Goal: Task Accomplishment & Management: Use online tool/utility

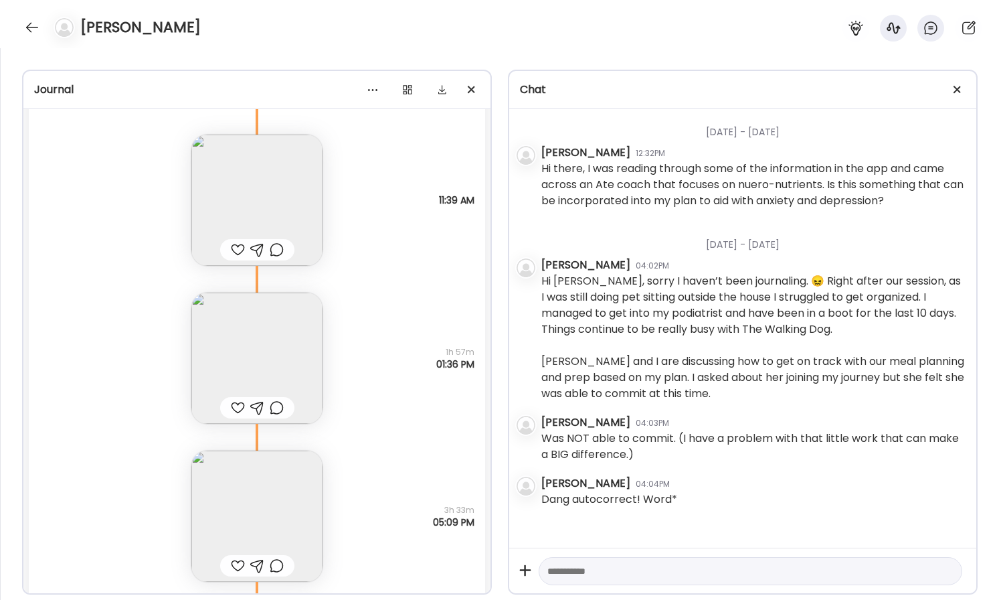
scroll to position [1388, 0]
click at [956, 90] on span at bounding box center [957, 89] width 7 height 7
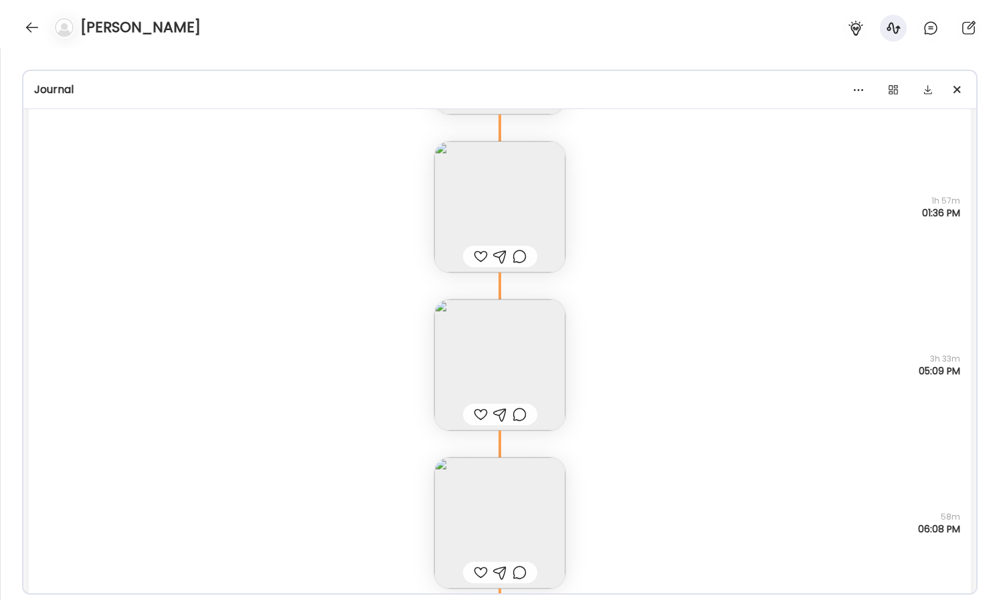
scroll to position [1646, 0]
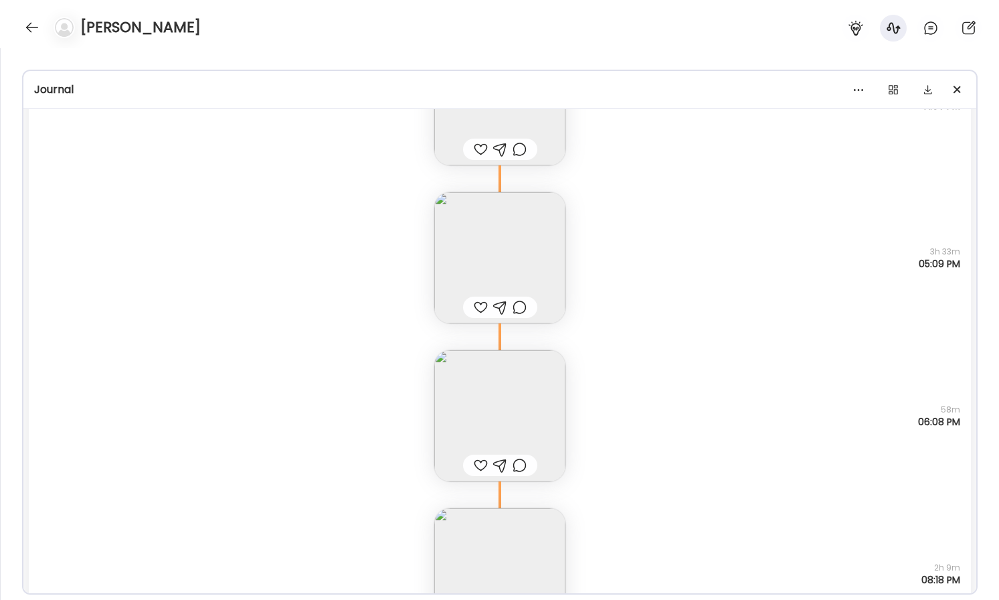
click at [500, 270] on img at bounding box center [499, 257] width 131 height 131
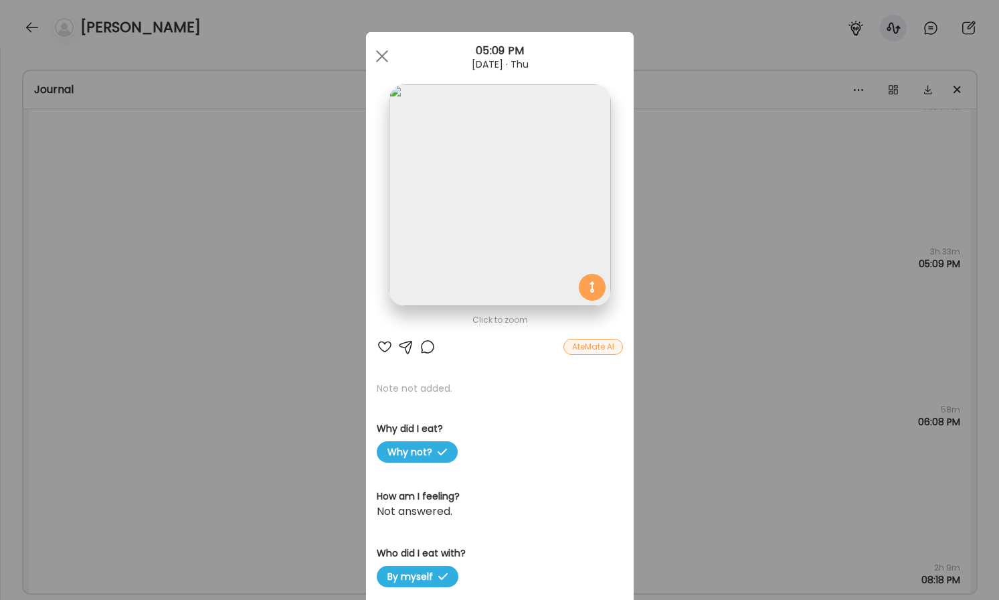
click at [521, 246] on img at bounding box center [500, 195] width 222 height 222
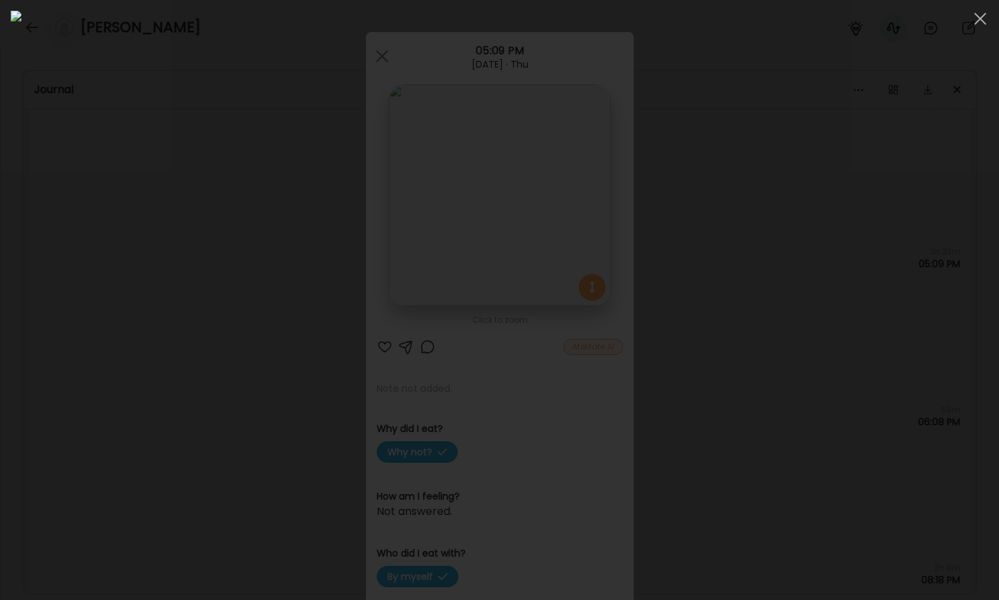
click at [152, 250] on div at bounding box center [500, 300] width 978 height 578
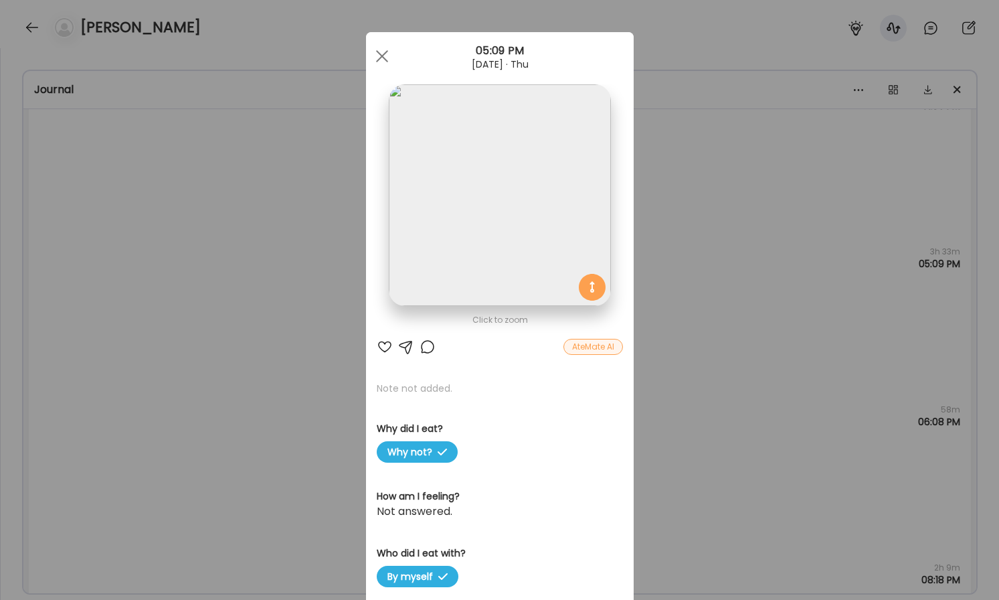
click at [181, 239] on div "Ate Coach Dashboard Wahoo! It’s official Take a moment to set up your Coach Pro…" at bounding box center [499, 300] width 999 height 600
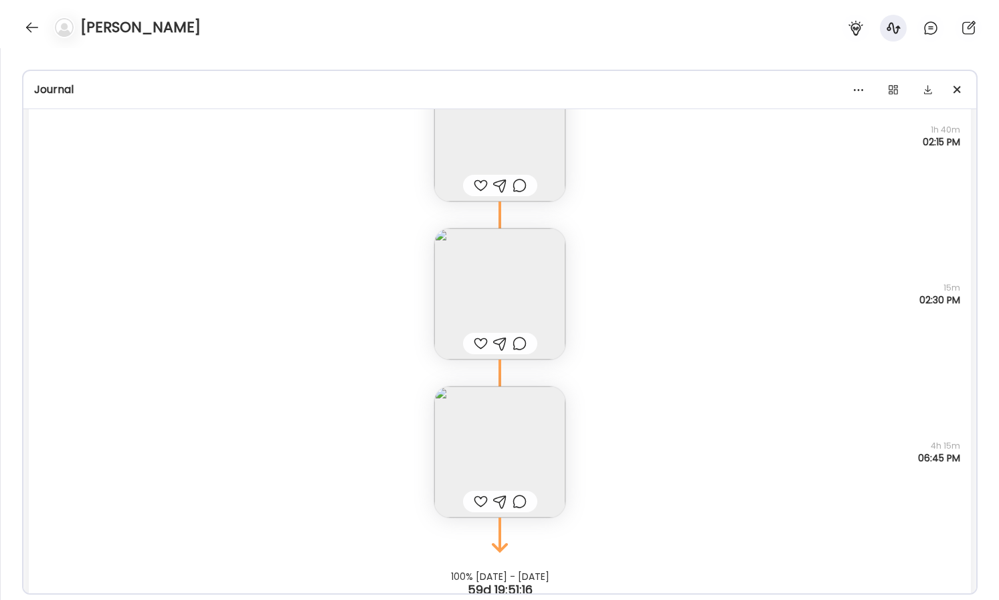
scroll to position [2608, 0]
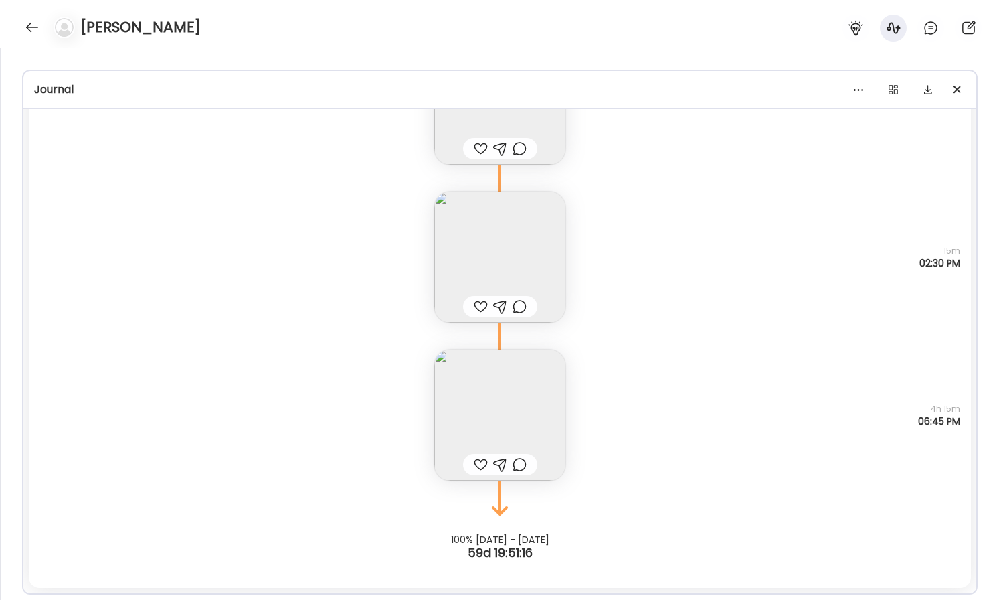
click at [509, 420] on img at bounding box center [499, 414] width 131 height 131
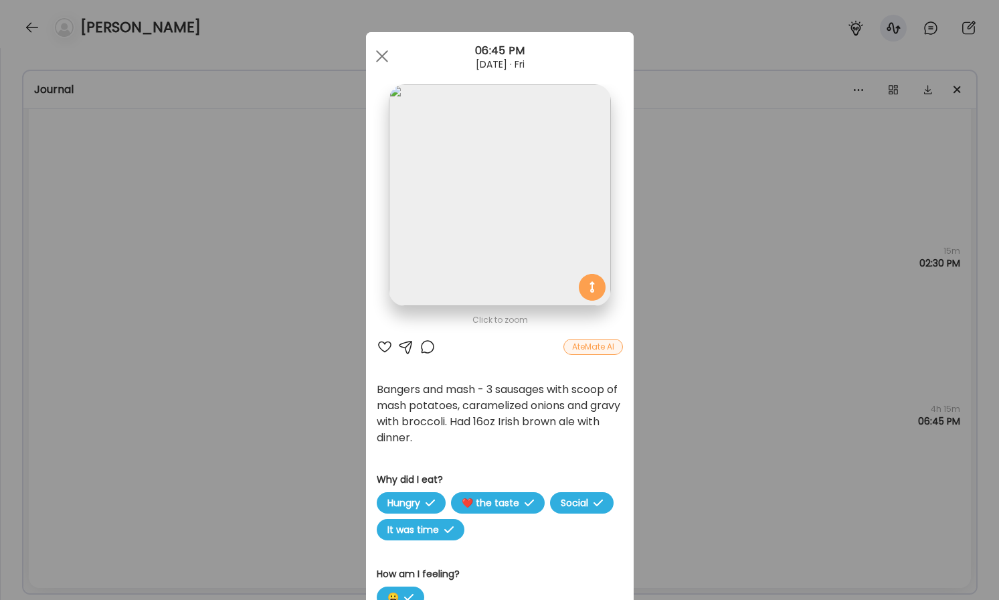
click at [539, 171] on img at bounding box center [500, 195] width 222 height 222
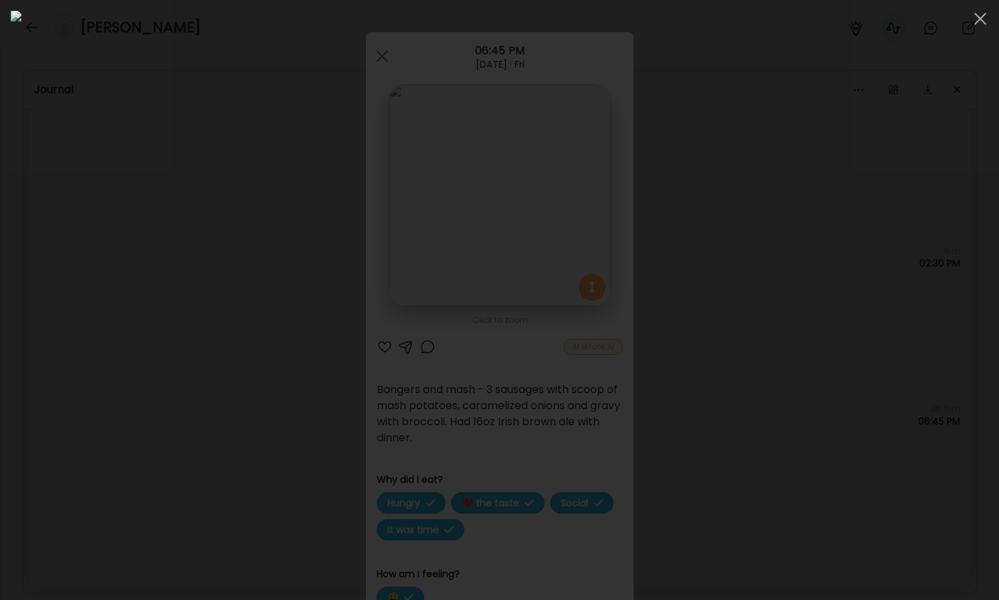
click at [882, 304] on div at bounding box center [500, 300] width 978 height 578
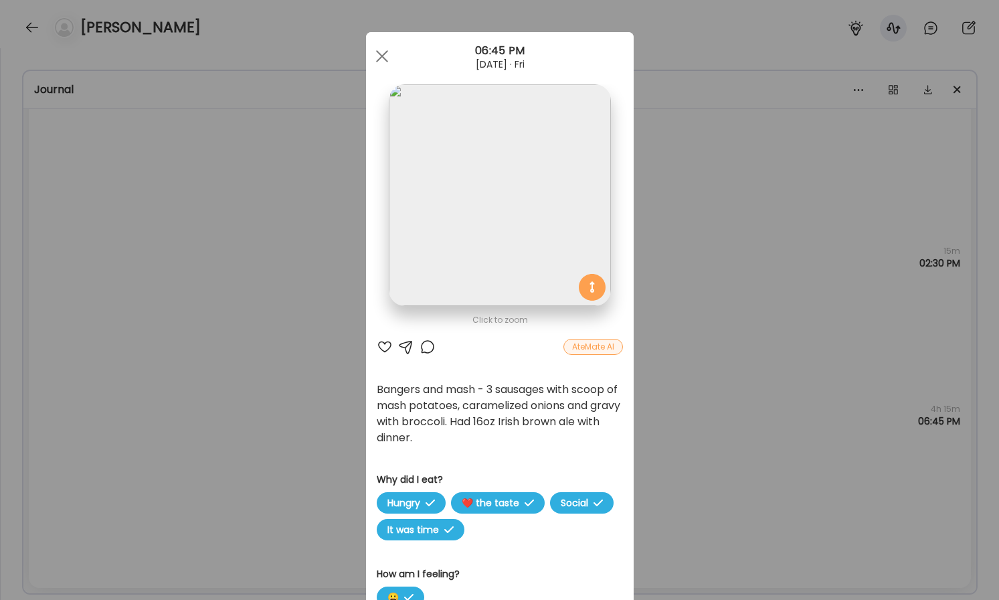
click at [753, 281] on div "Ate Coach Dashboard Wahoo! It’s official Take a moment to set up your Coach Pro…" at bounding box center [499, 300] width 999 height 600
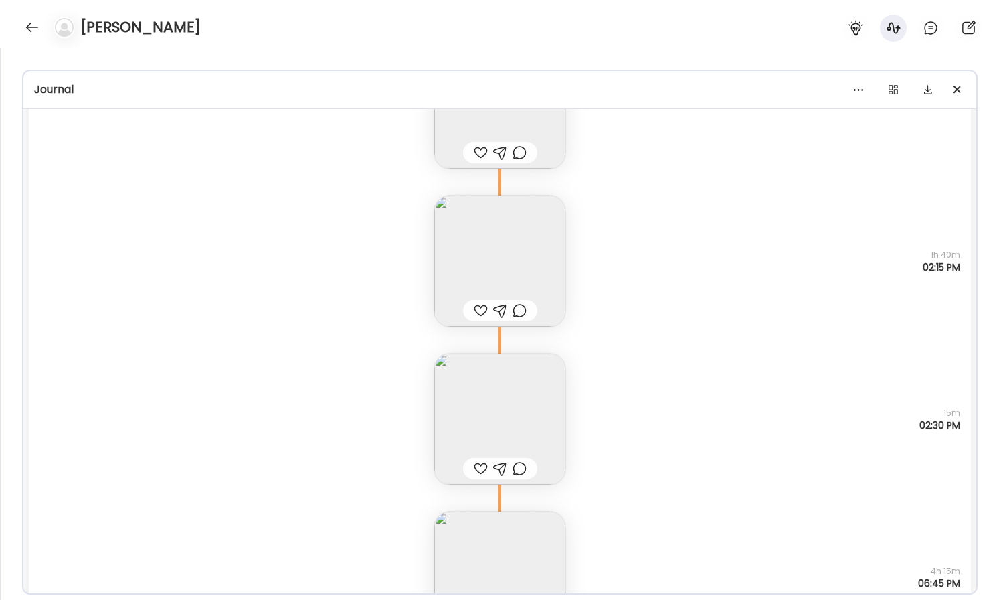
scroll to position [2415, 0]
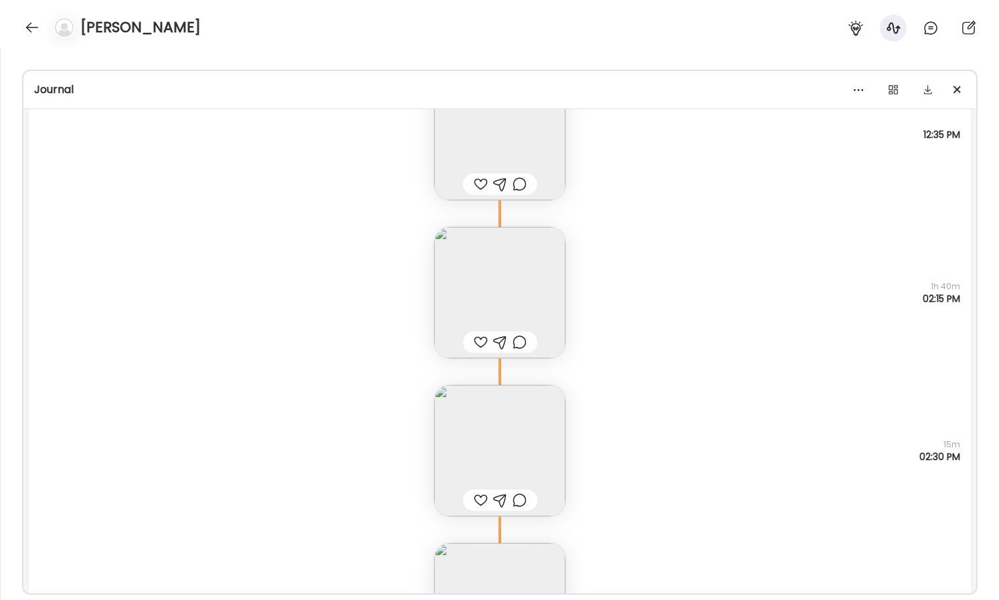
click at [520, 270] on img at bounding box center [499, 292] width 131 height 131
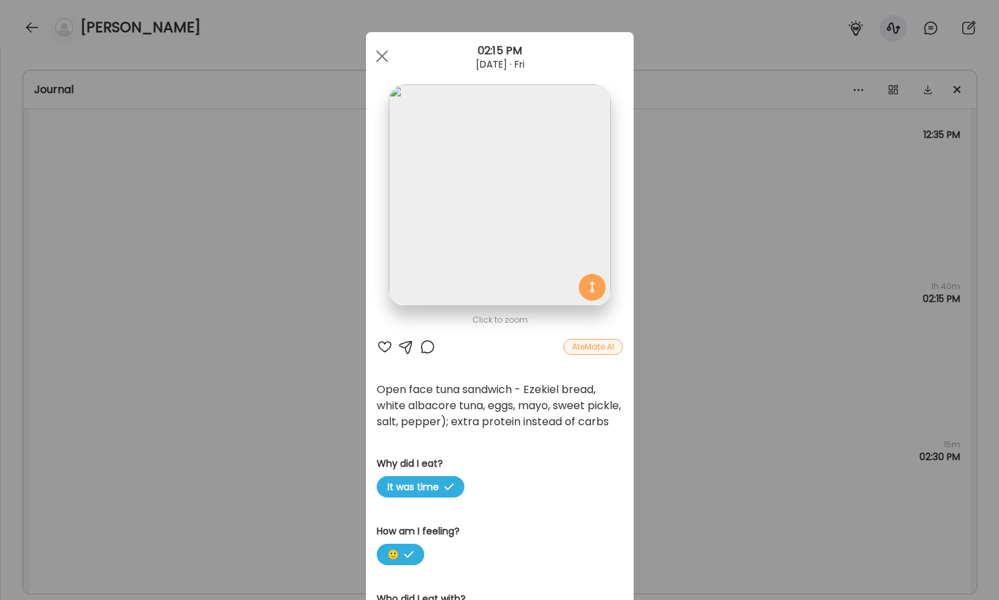
click at [537, 205] on img at bounding box center [500, 195] width 222 height 222
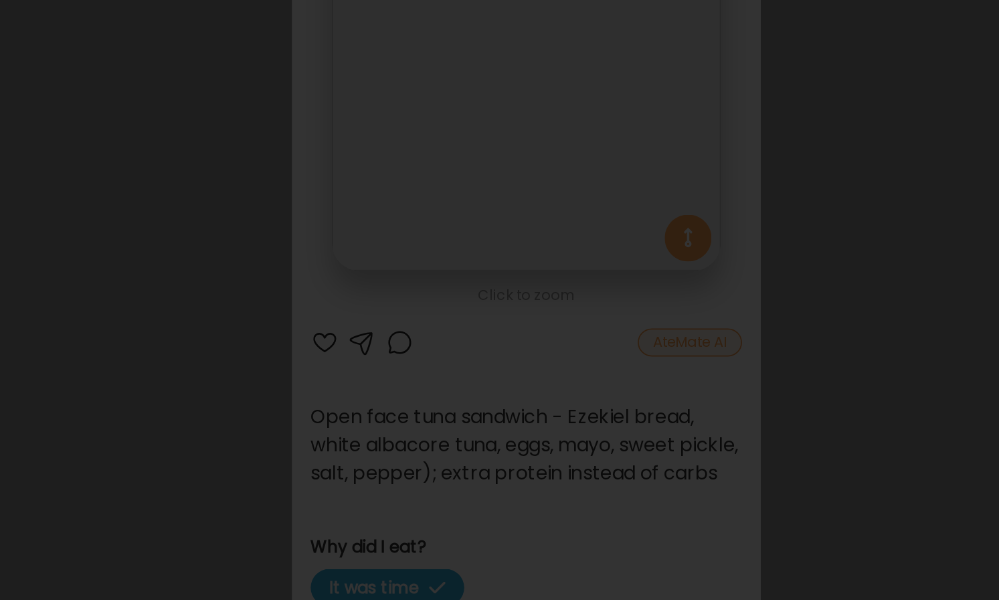
click at [205, 281] on div at bounding box center [500, 300] width 978 height 578
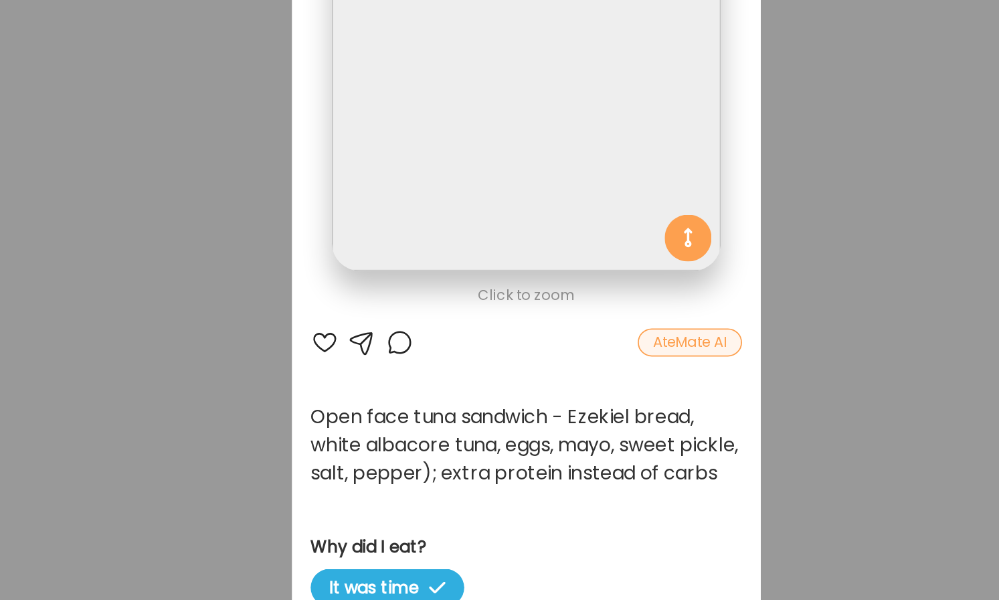
click at [310, 323] on div "Ate Coach Dashboard Wahoo! It’s official Take a moment to set up your Coach Pro…" at bounding box center [499, 300] width 999 height 600
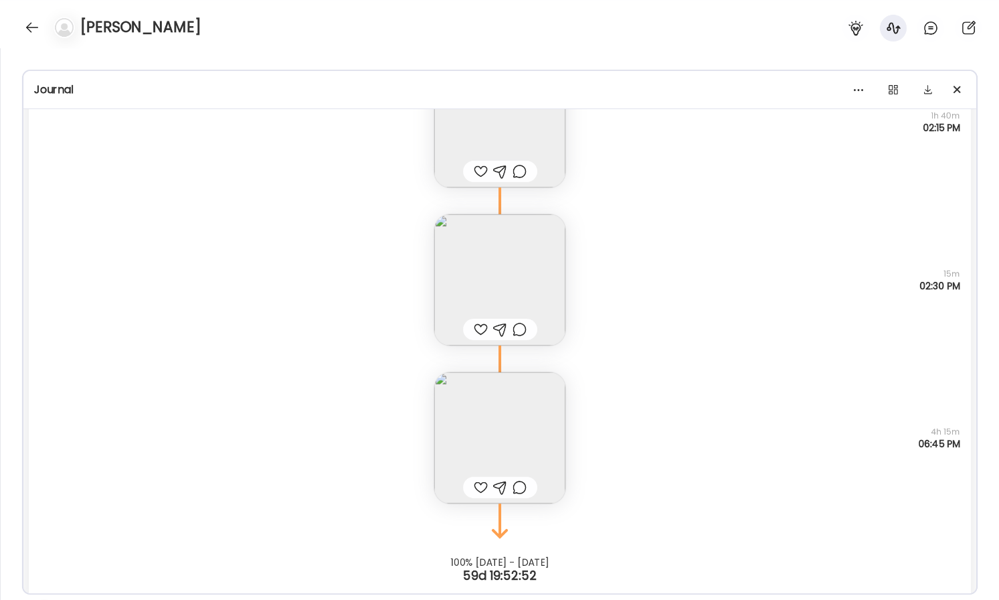
scroll to position [2562, 0]
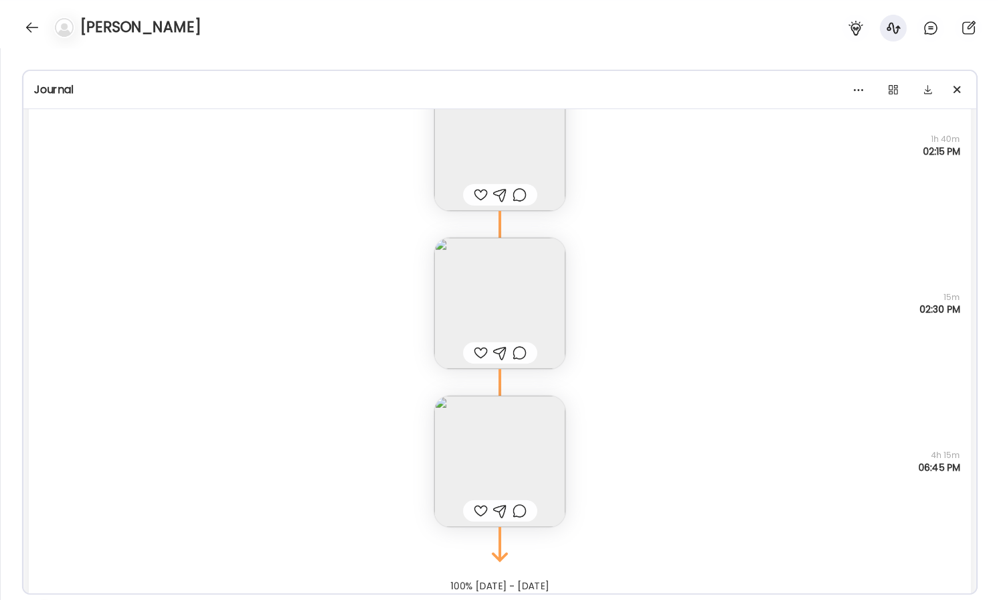
click at [498, 424] on img at bounding box center [499, 461] width 131 height 131
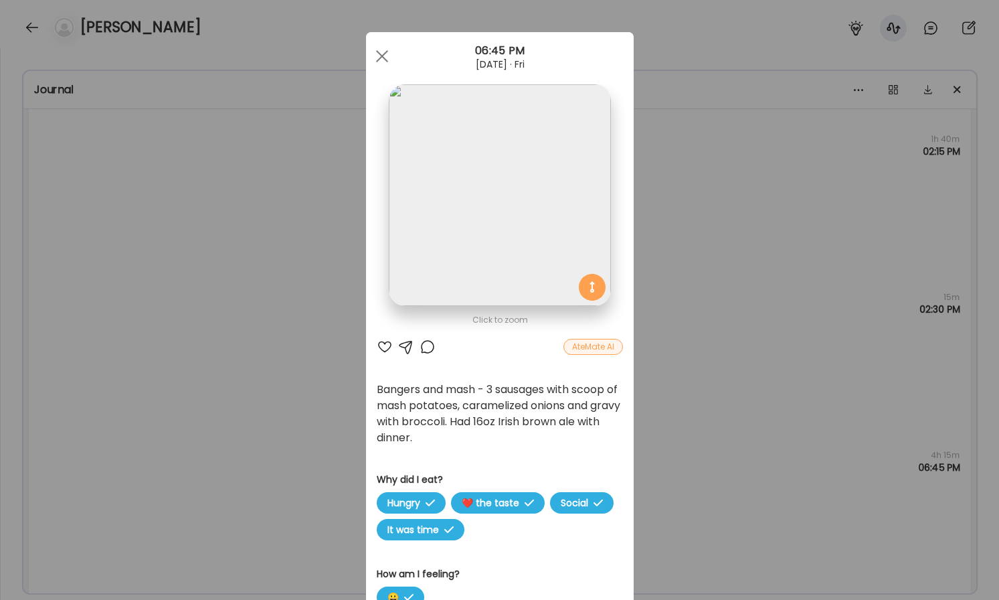
click at [314, 300] on div "Ate Coach Dashboard Wahoo! It’s official Take a moment to set up your Coach Pro…" at bounding box center [499, 300] width 999 height 600
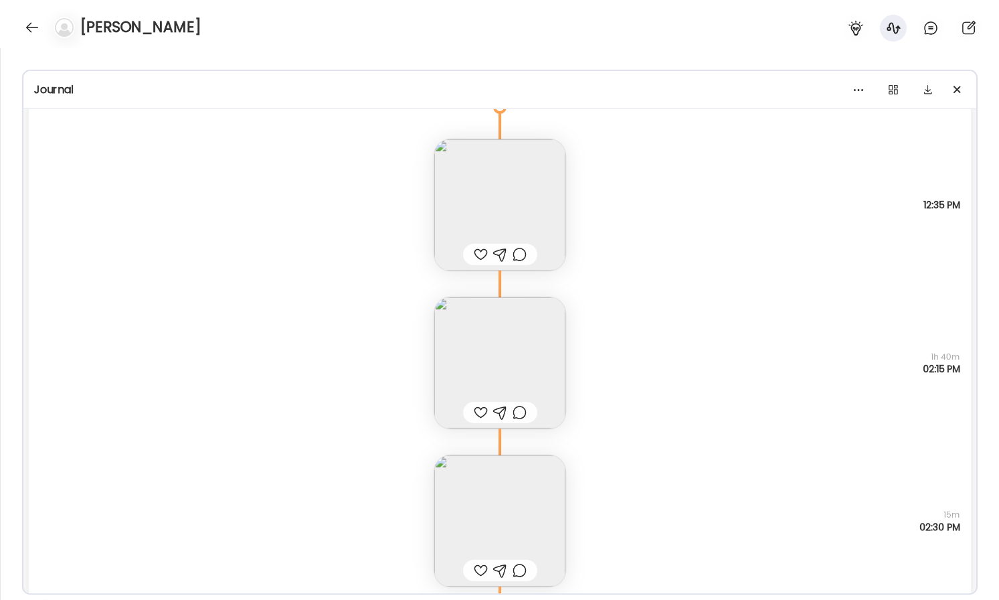
scroll to position [2355, 0]
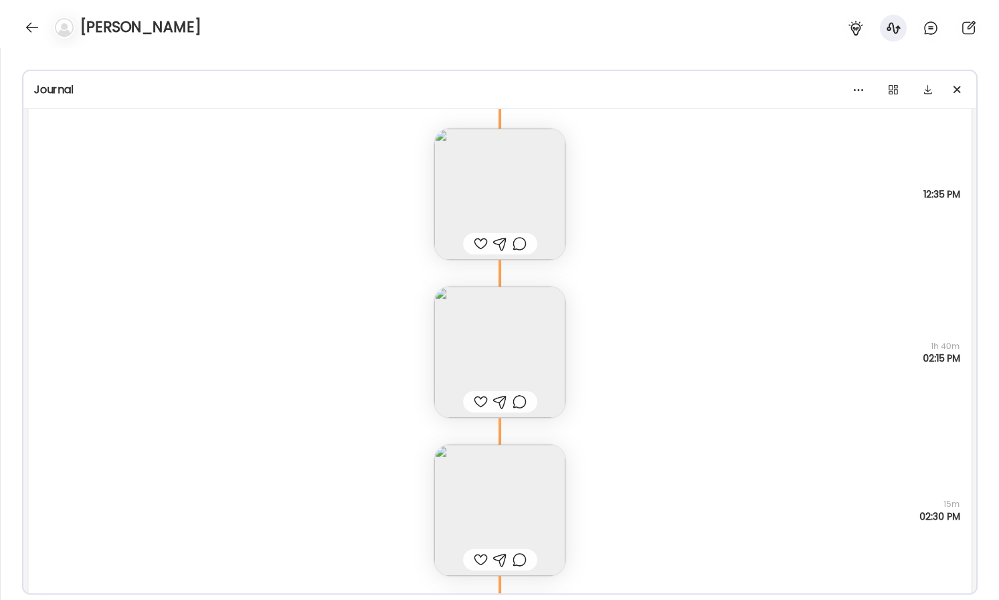
click at [480, 329] on img at bounding box center [499, 351] width 131 height 131
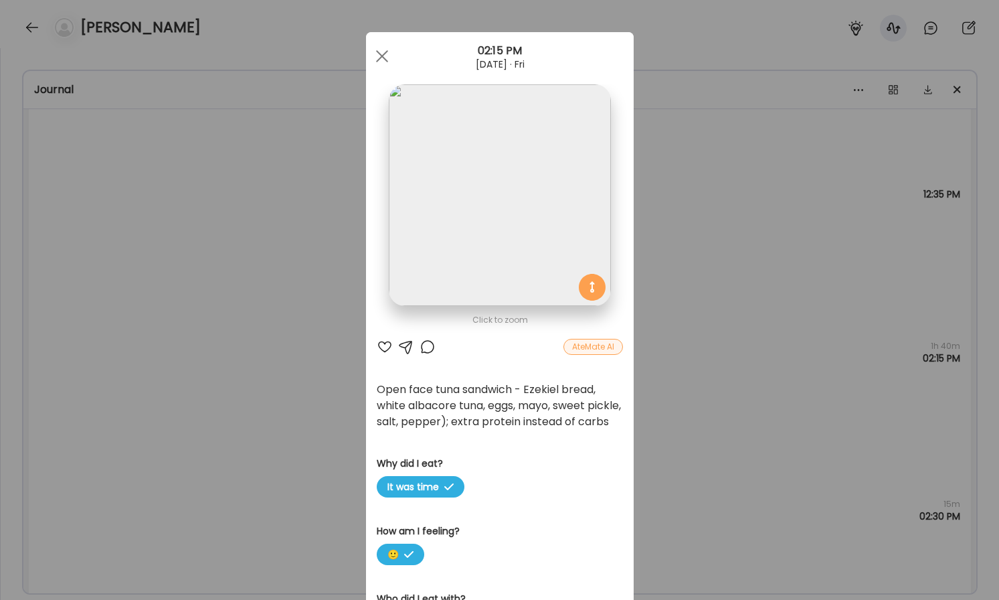
click at [291, 254] on div "Ate Coach Dashboard Wahoo! It’s official Take a moment to set up your Coach Pro…" at bounding box center [499, 300] width 999 height 600
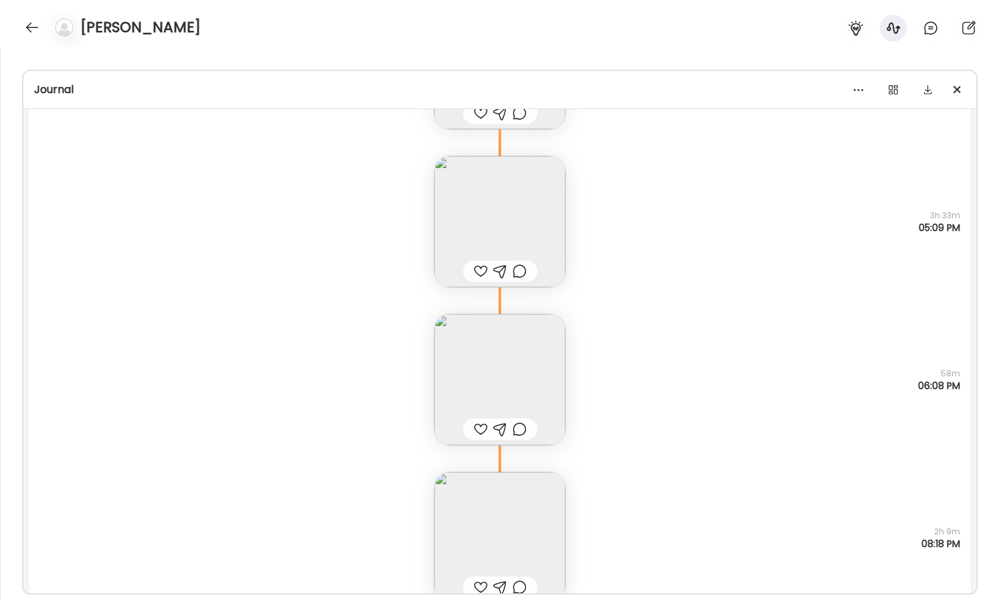
scroll to position [1692, 0]
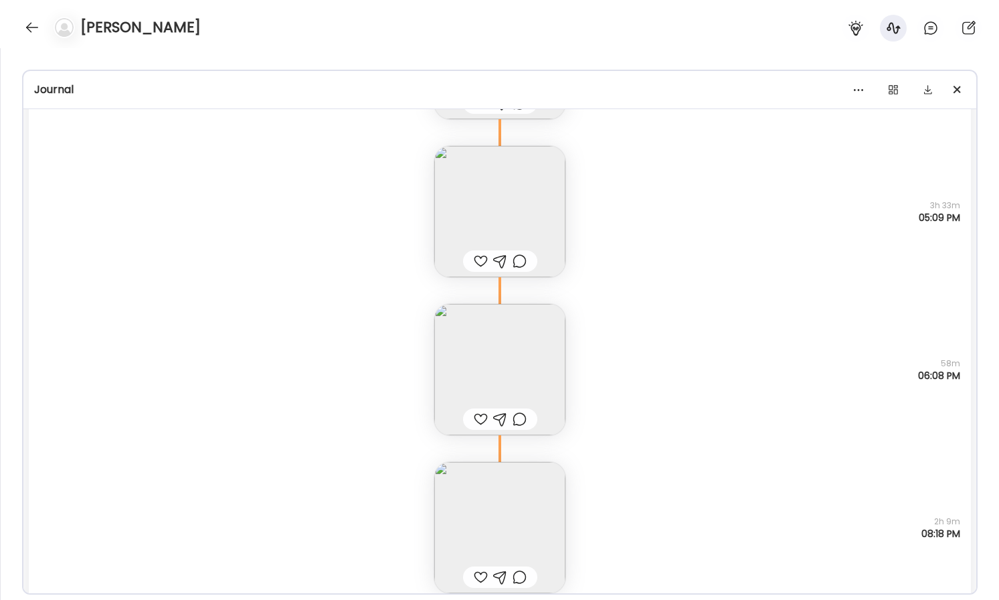
click at [544, 515] on img at bounding box center [499, 527] width 131 height 131
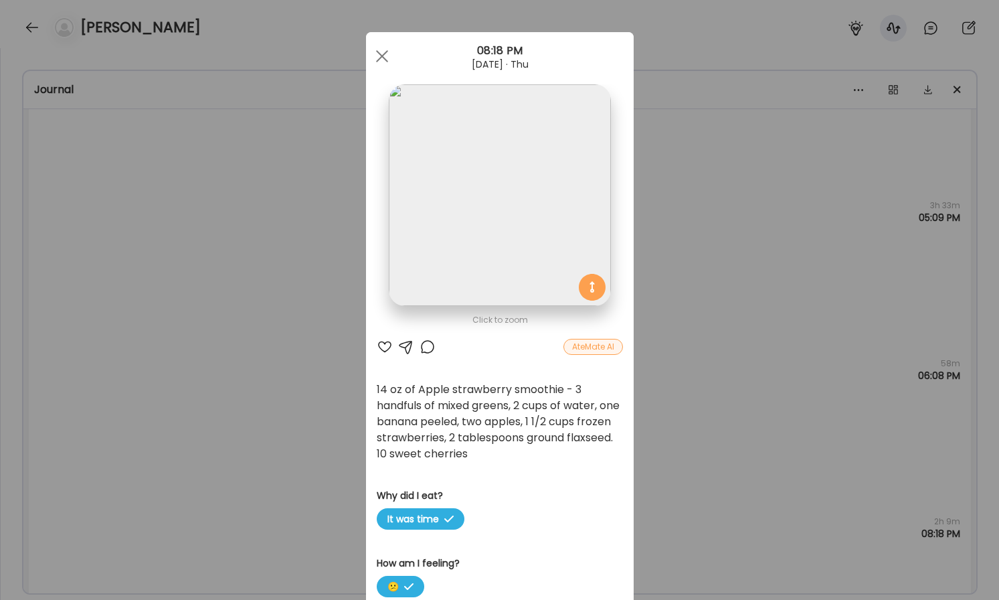
click at [523, 276] on img at bounding box center [500, 195] width 222 height 222
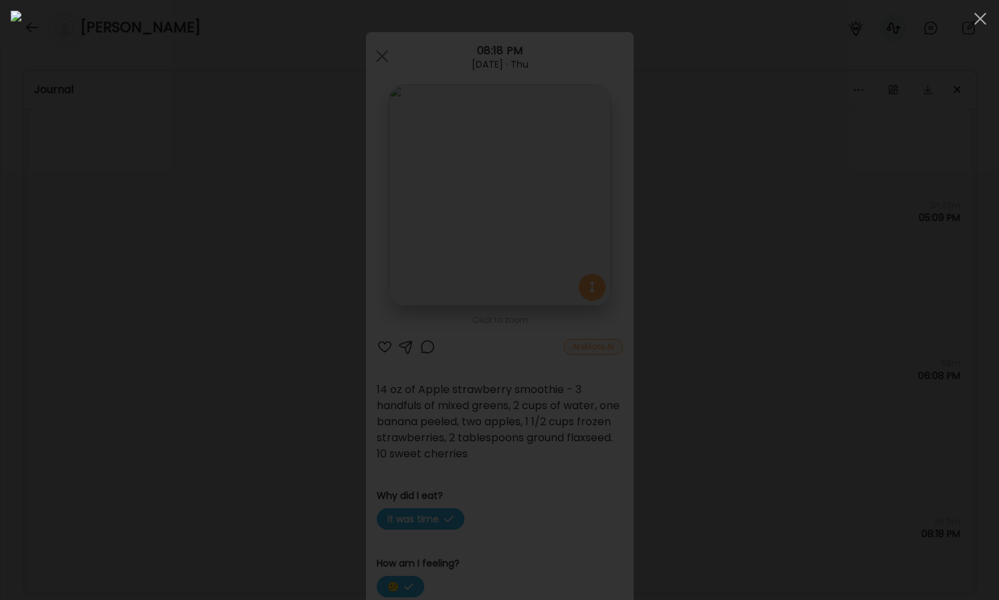
click at [159, 379] on div at bounding box center [500, 300] width 978 height 578
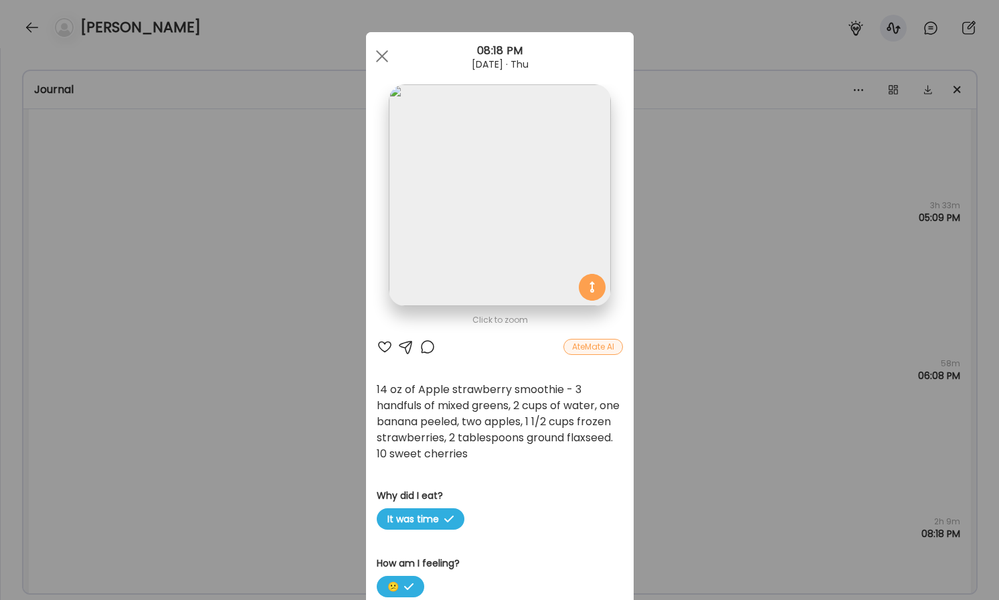
click at [535, 228] on img at bounding box center [500, 195] width 222 height 222
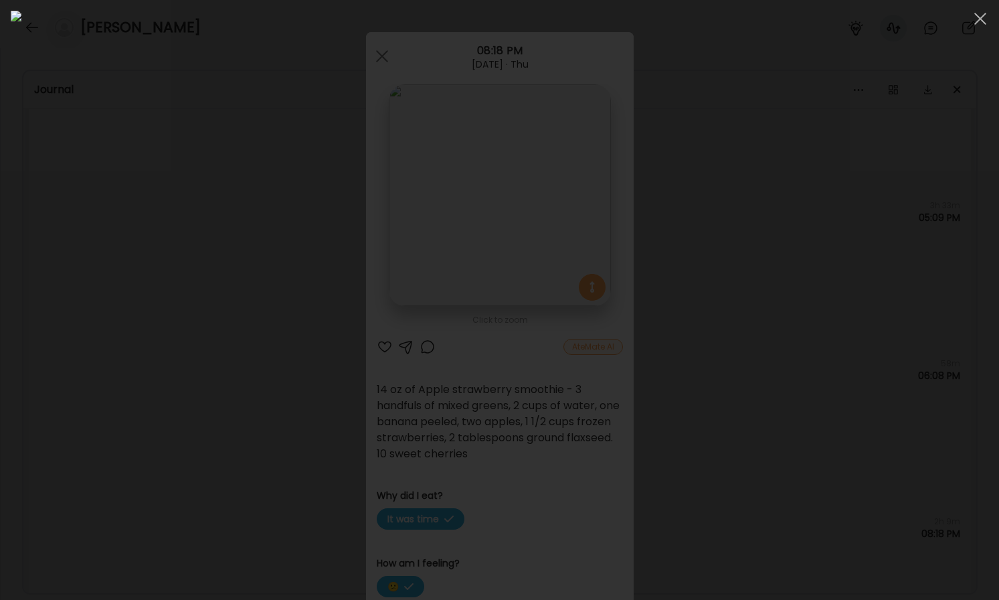
click at [169, 341] on div at bounding box center [500, 300] width 978 height 578
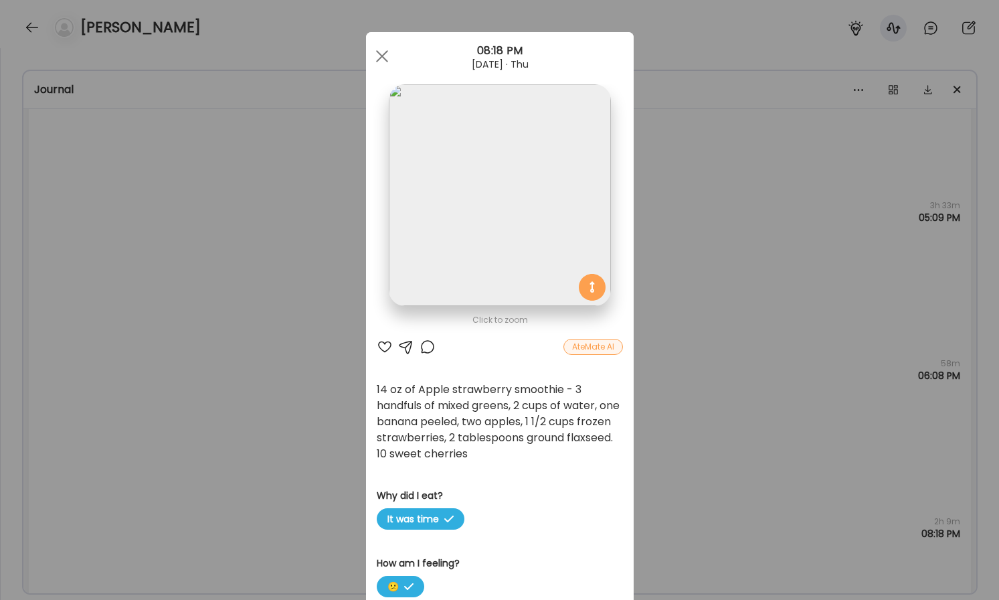
click at [288, 258] on div "Ate Coach Dashboard Wahoo! It’s official Take a moment to set up your Coach Pro…" at bounding box center [499, 300] width 999 height 600
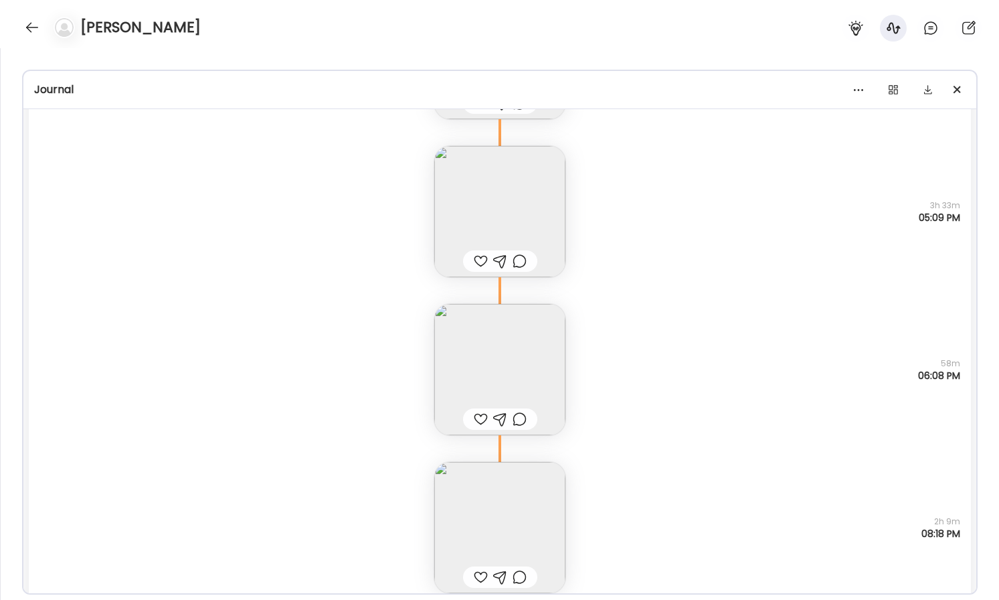
click at [344, 280] on div "Tuna salad sandwich - Ezekiel bread, white albacore tuna, eggs, mayo, sweet pic…" at bounding box center [500, 356] width 942 height 158
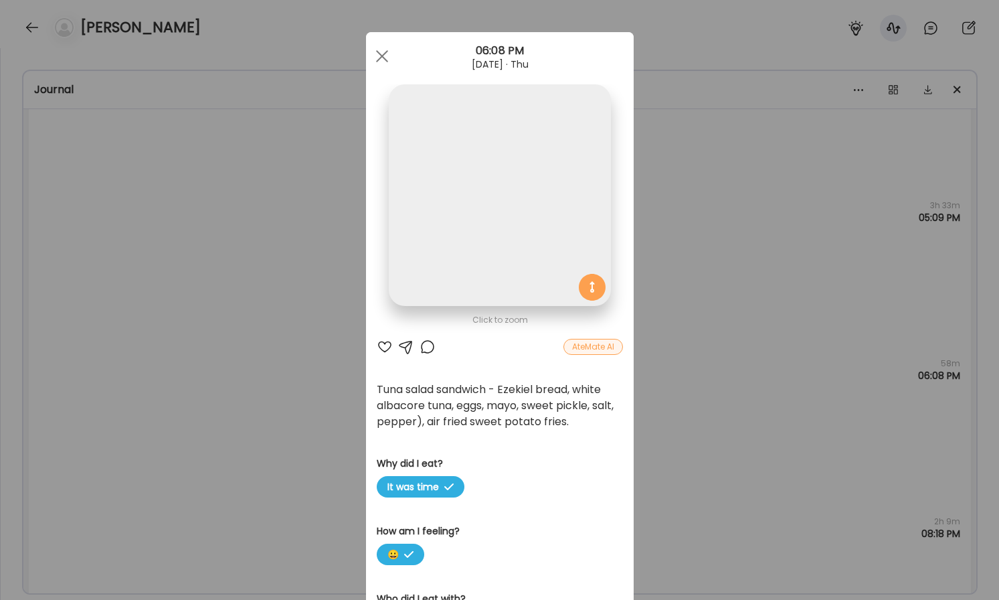
click at [344, 280] on div "Ate Coach Dashboard Wahoo! It’s official Take a moment to set up your Coach Pro…" at bounding box center [499, 300] width 999 height 600
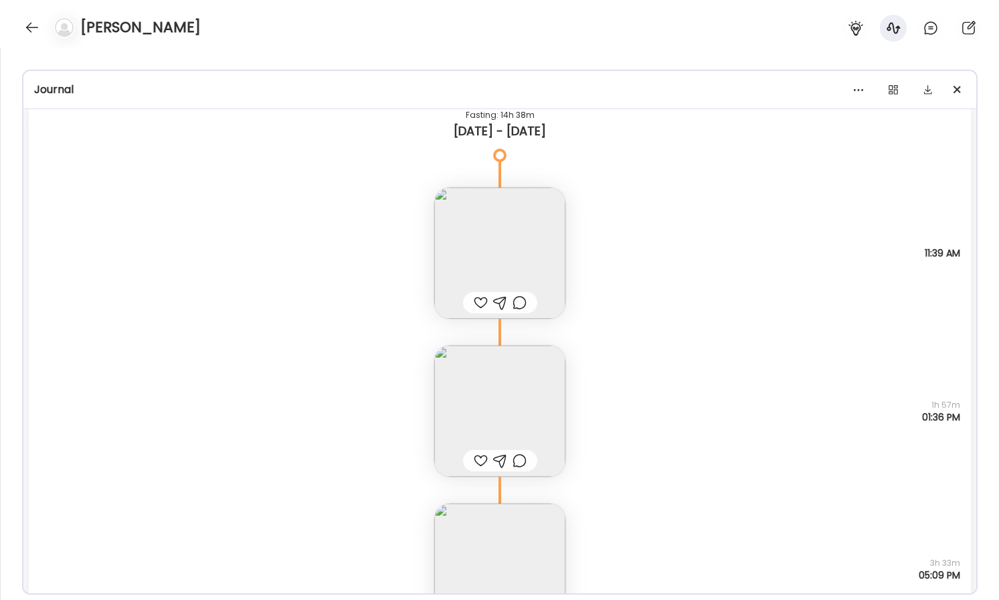
scroll to position [1300, 0]
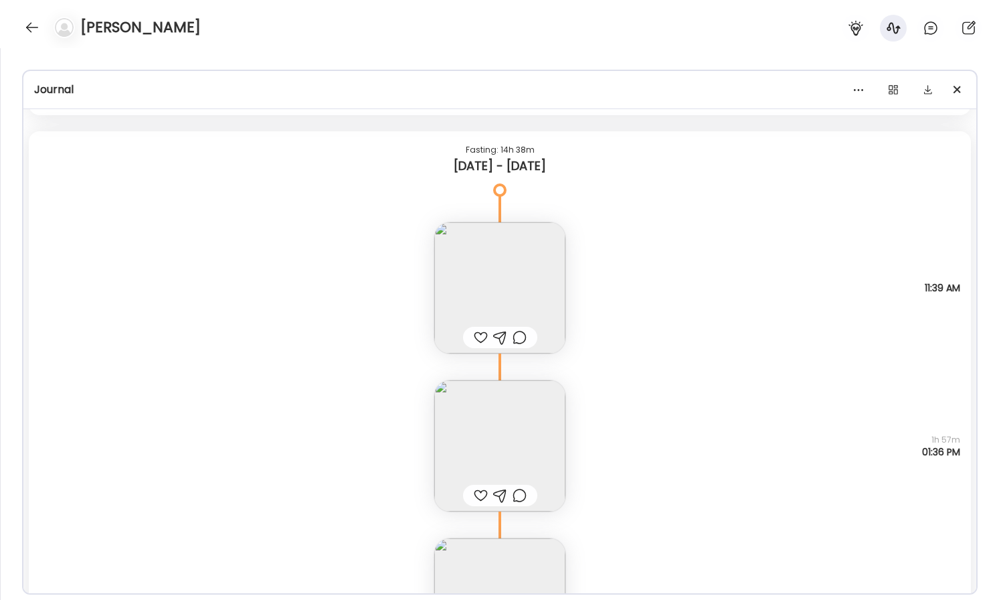
click at [525, 441] on img at bounding box center [499, 445] width 131 height 131
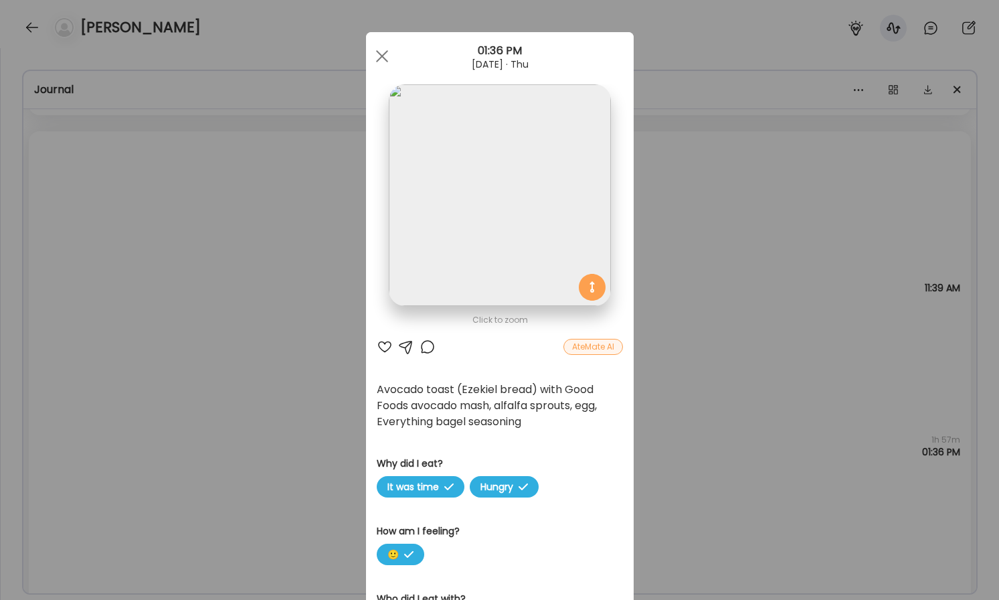
click at [520, 220] on img at bounding box center [500, 195] width 222 height 222
